Goal: Feedback & Contribution: Leave review/rating

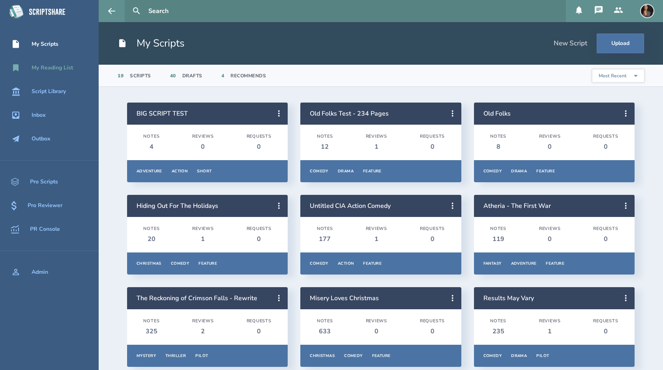
click at [62, 69] on div "My Reading List" at bounding box center [52, 68] width 41 height 6
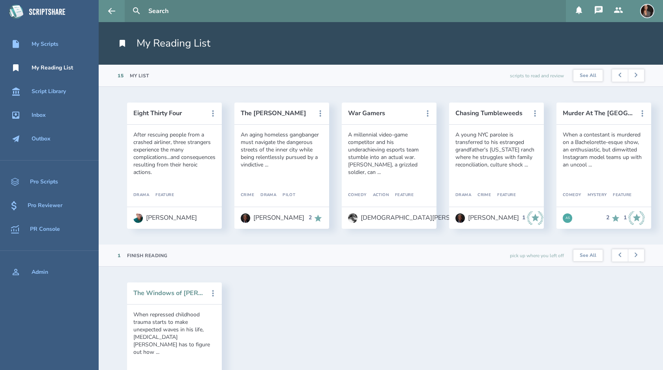
click at [186, 295] on button "The Windows of [PERSON_NAME]" at bounding box center [168, 293] width 71 height 7
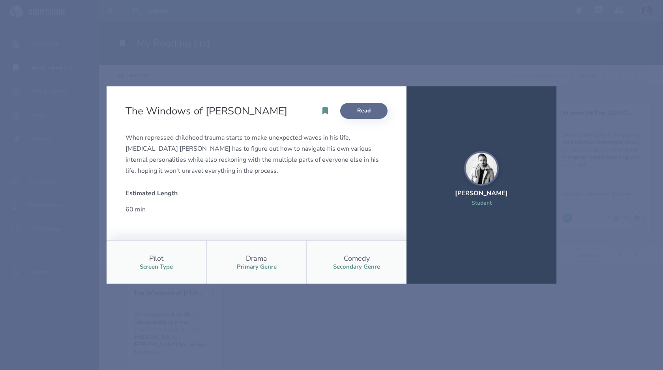
click at [373, 108] on link "Read" at bounding box center [363, 111] width 47 height 16
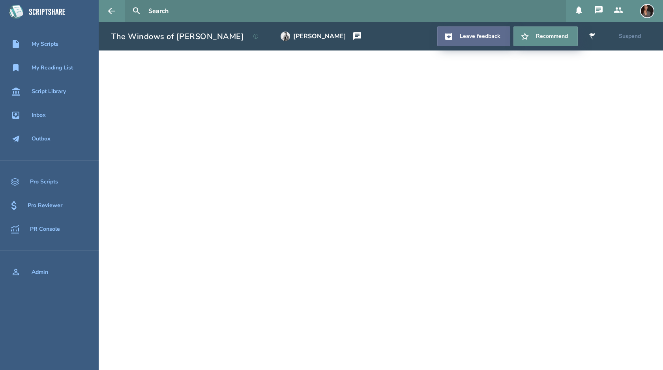
click at [463, 37] on link "Leave feedback" at bounding box center [473, 36] width 73 height 20
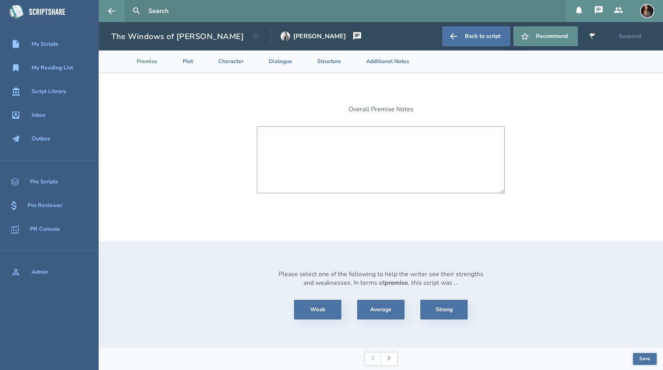
click at [366, 146] on textarea at bounding box center [381, 159] width 248 height 67
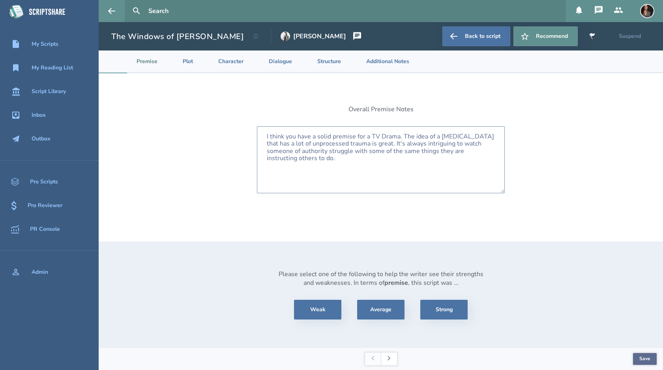
type textarea "I think you have a solid premise for a TV Drama. The idea of a [MEDICAL_DATA] t…"
click at [651, 358] on button "Save" at bounding box center [645, 359] width 24 height 12
click at [253, 34] on icon at bounding box center [255, 36] width 5 height 5
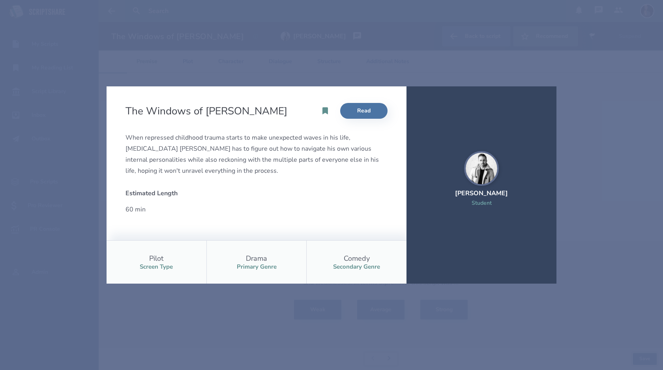
click at [235, 63] on div "The Windows of [PERSON_NAME] Read When repressed childhood trauma starts to mak…" at bounding box center [331, 185] width 663 height 370
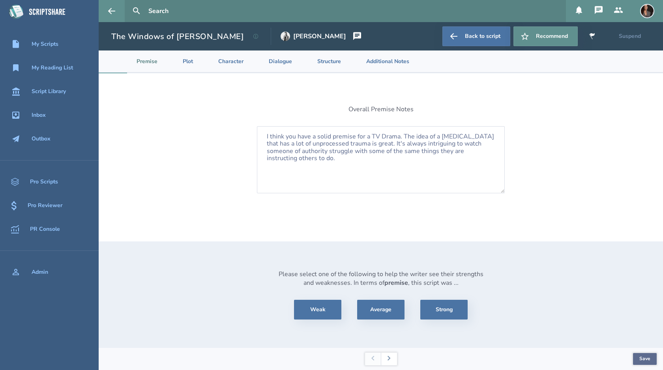
click at [642, 357] on button "Save" at bounding box center [645, 359] width 24 height 12
click at [391, 356] on button at bounding box center [389, 359] width 16 height 13
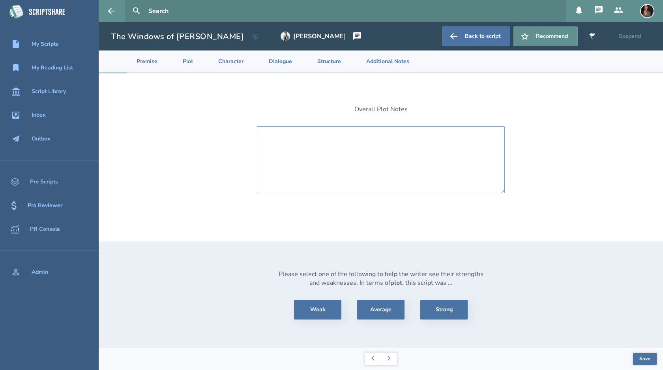
click at [315, 151] on textarea at bounding box center [381, 159] width 248 height 67
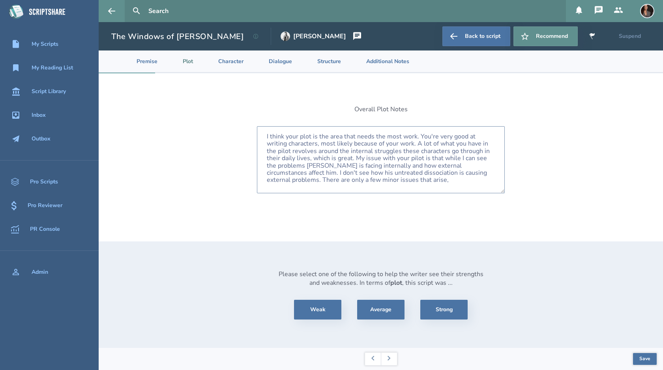
click at [307, 180] on textarea "I think your plot is the area that needs the most work. You're very good at wri…" at bounding box center [381, 159] width 248 height 67
click at [383, 179] on textarea "I think your plot is the area that needs the most work. You're very good at wri…" at bounding box center [381, 159] width 248 height 67
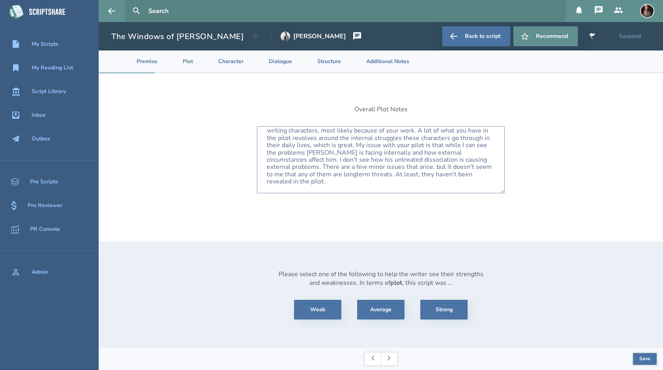
scroll to position [20, 0]
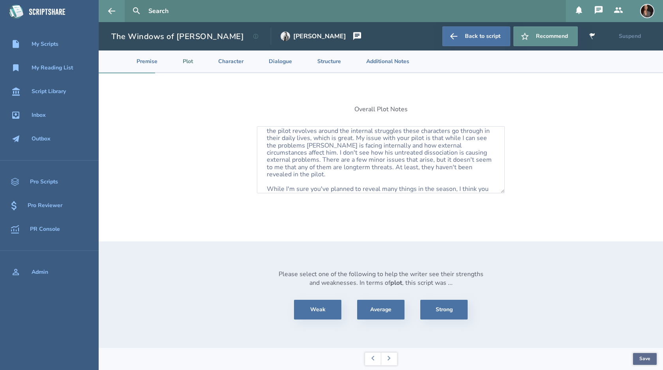
click at [639, 357] on button "Save" at bounding box center [645, 359] width 24 height 12
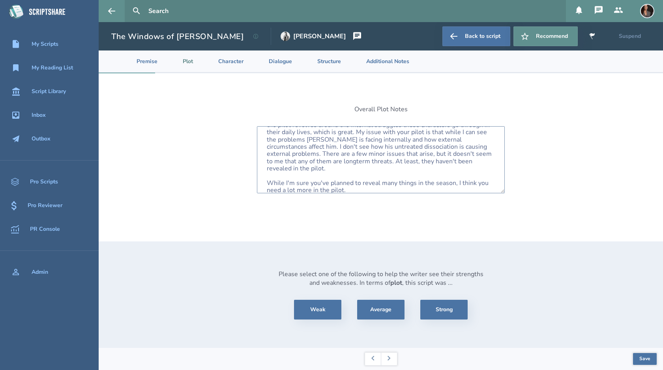
click at [352, 181] on textarea "I think your plot is the area that needs the most work. You're very good at wri…" at bounding box center [381, 159] width 248 height 67
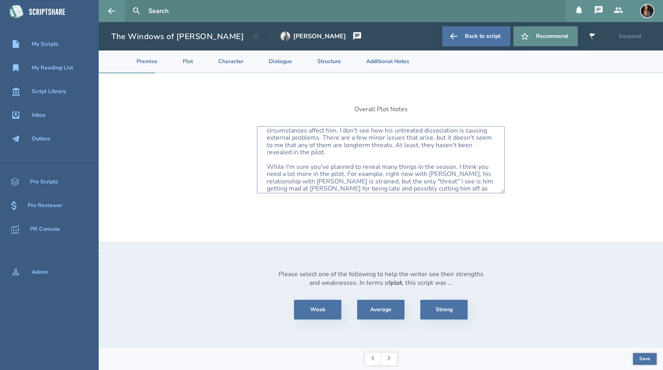
scroll to position [41, 0]
type textarea "I think your plot is the area that needs the most work. You're very good at wri…"
click at [649, 358] on button "Save" at bounding box center [645, 359] width 24 height 12
